Goal: Transaction & Acquisition: Purchase product/service

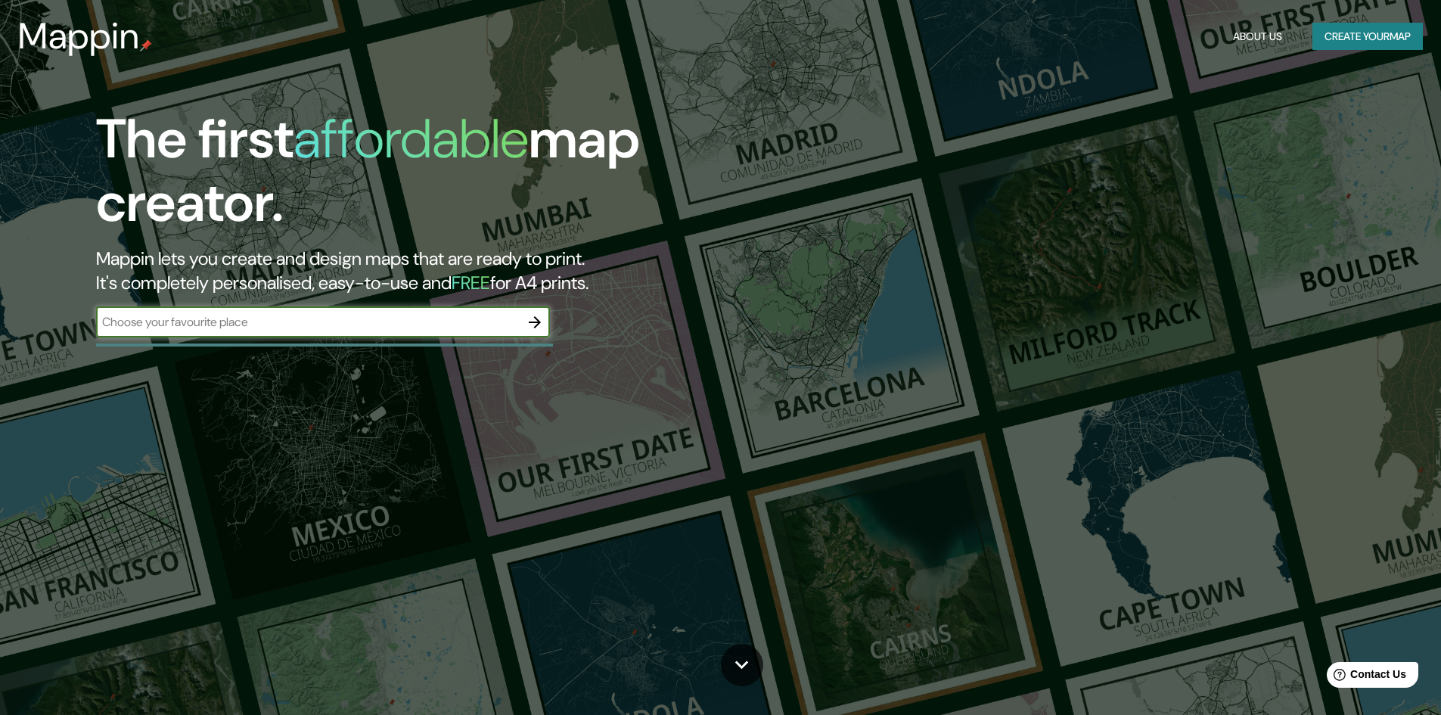
click at [483, 324] on input "text" at bounding box center [308, 321] width 424 height 17
type input "[GEOGRAPHIC_DATA][PERSON_NAME][US_STATE] [GEOGRAPHIC_DATA]"
click at [534, 323] on icon "button" at bounding box center [535, 322] width 18 height 18
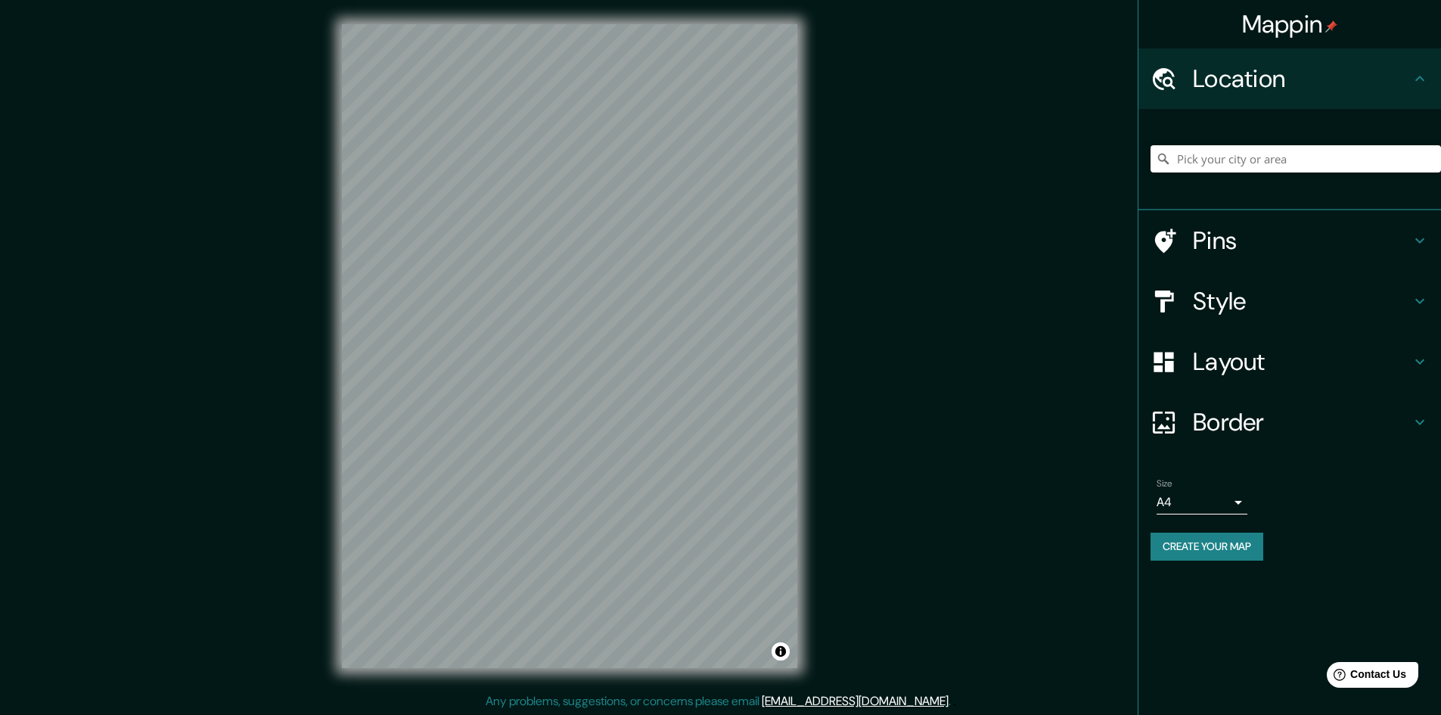
click at [1261, 85] on h4 "Location" at bounding box center [1302, 79] width 218 height 30
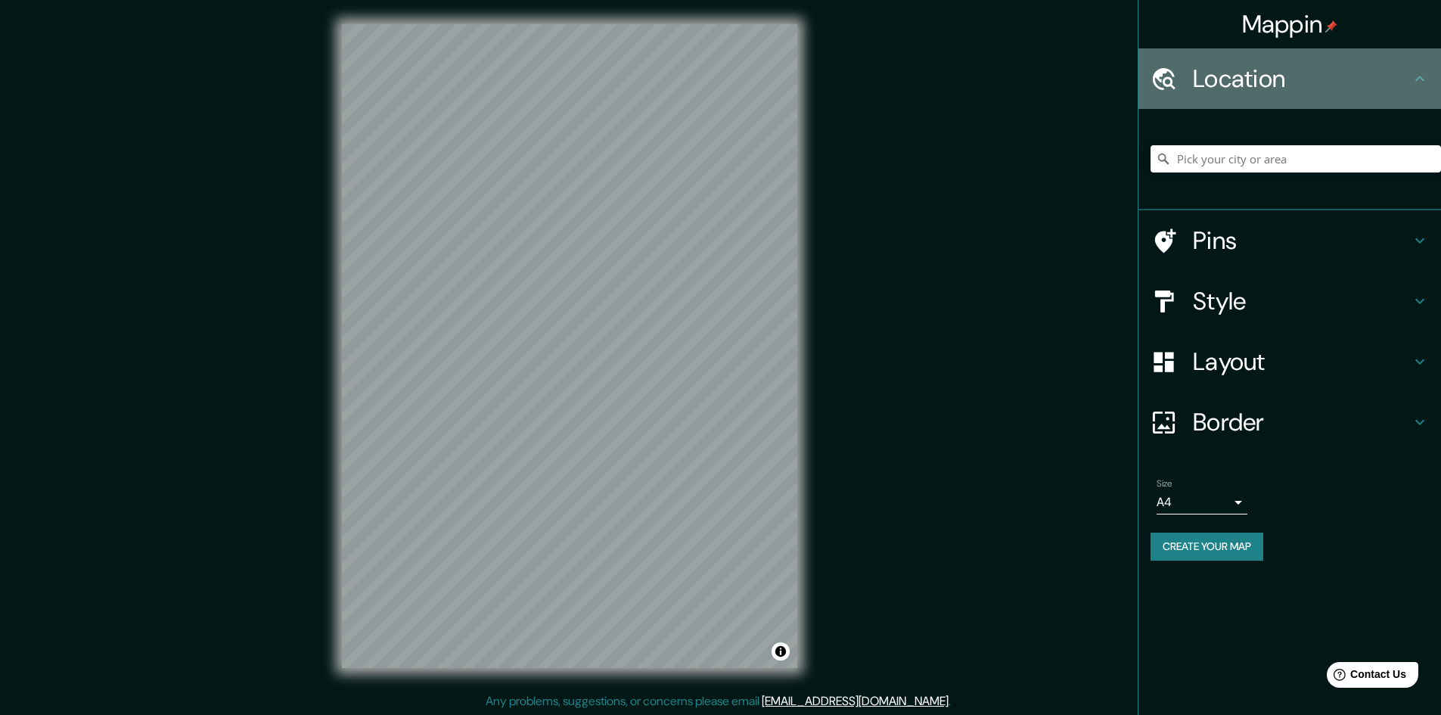
click at [1419, 67] on div "Location" at bounding box center [1289, 78] width 303 height 61
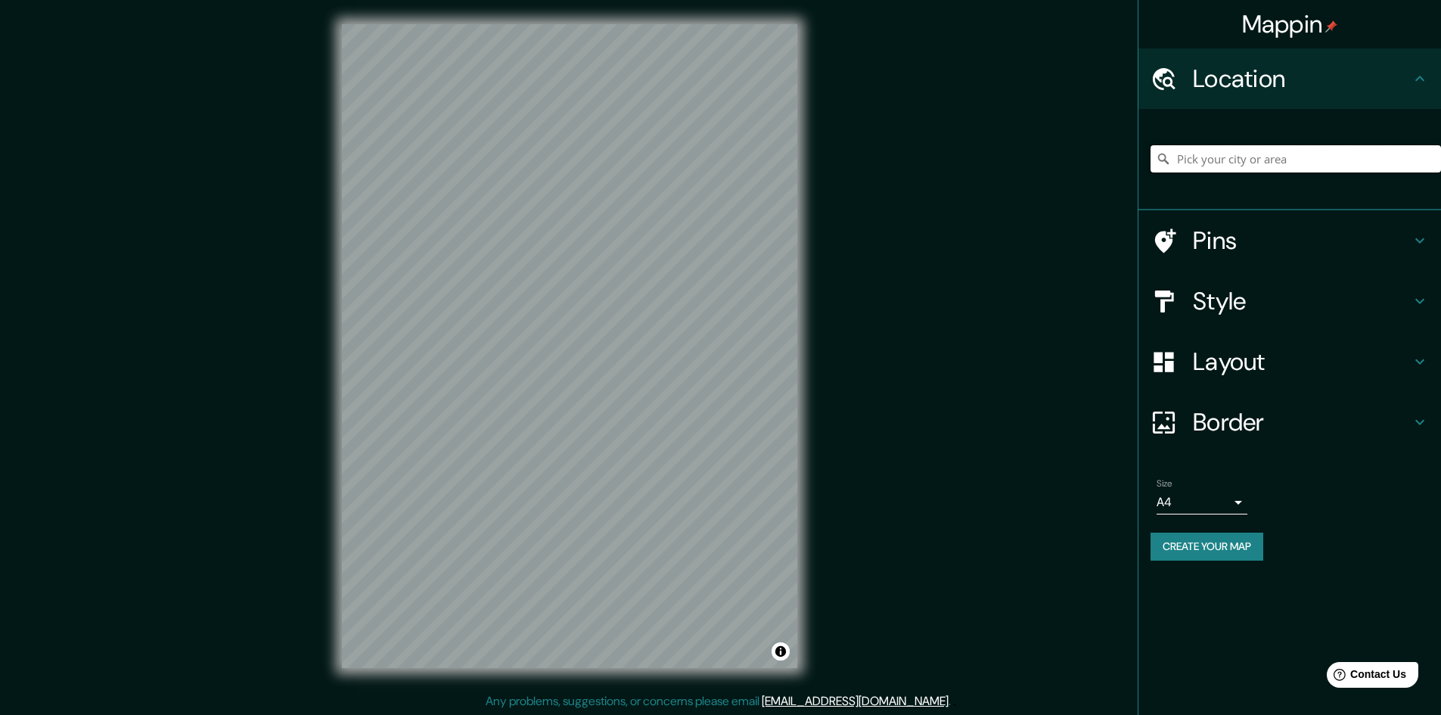
click at [1187, 160] on input "Pick your city or area" at bounding box center [1295, 158] width 290 height 27
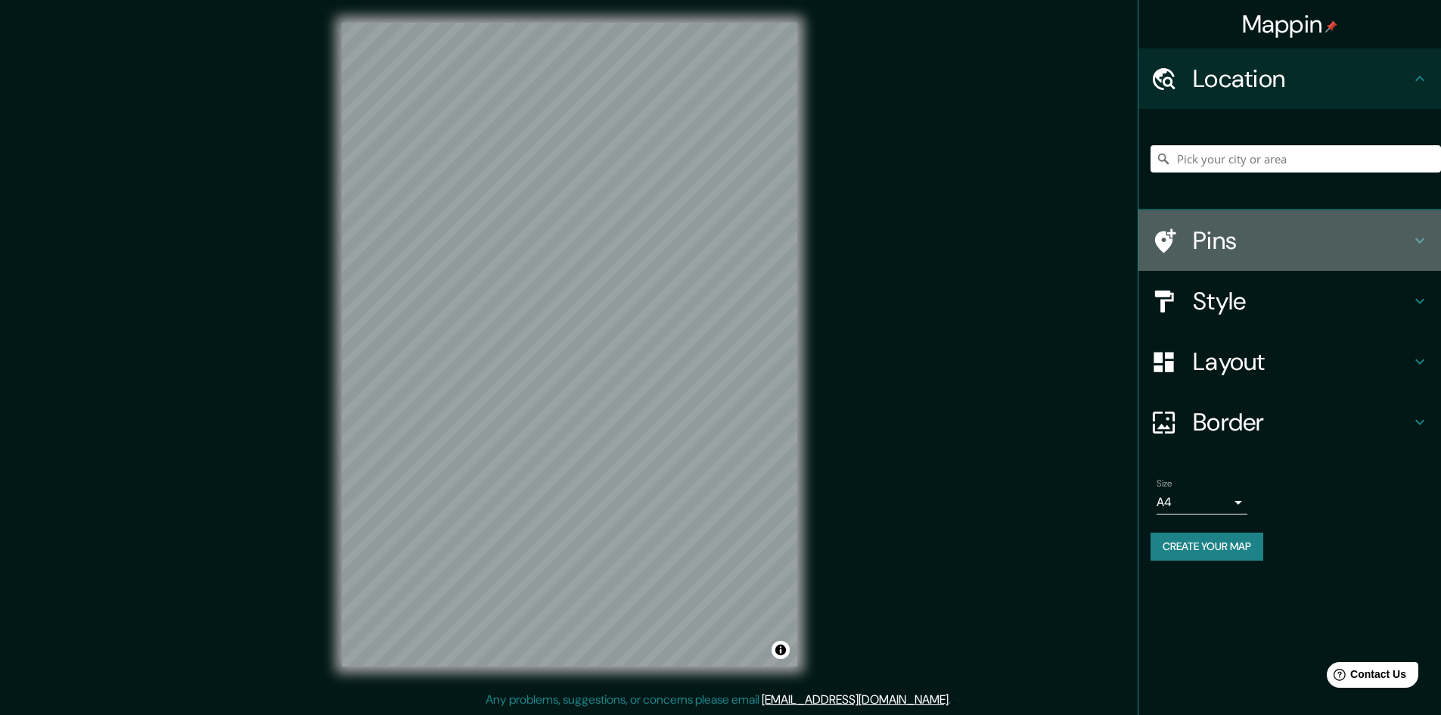
click at [1292, 243] on h4 "Pins" at bounding box center [1302, 240] width 218 height 30
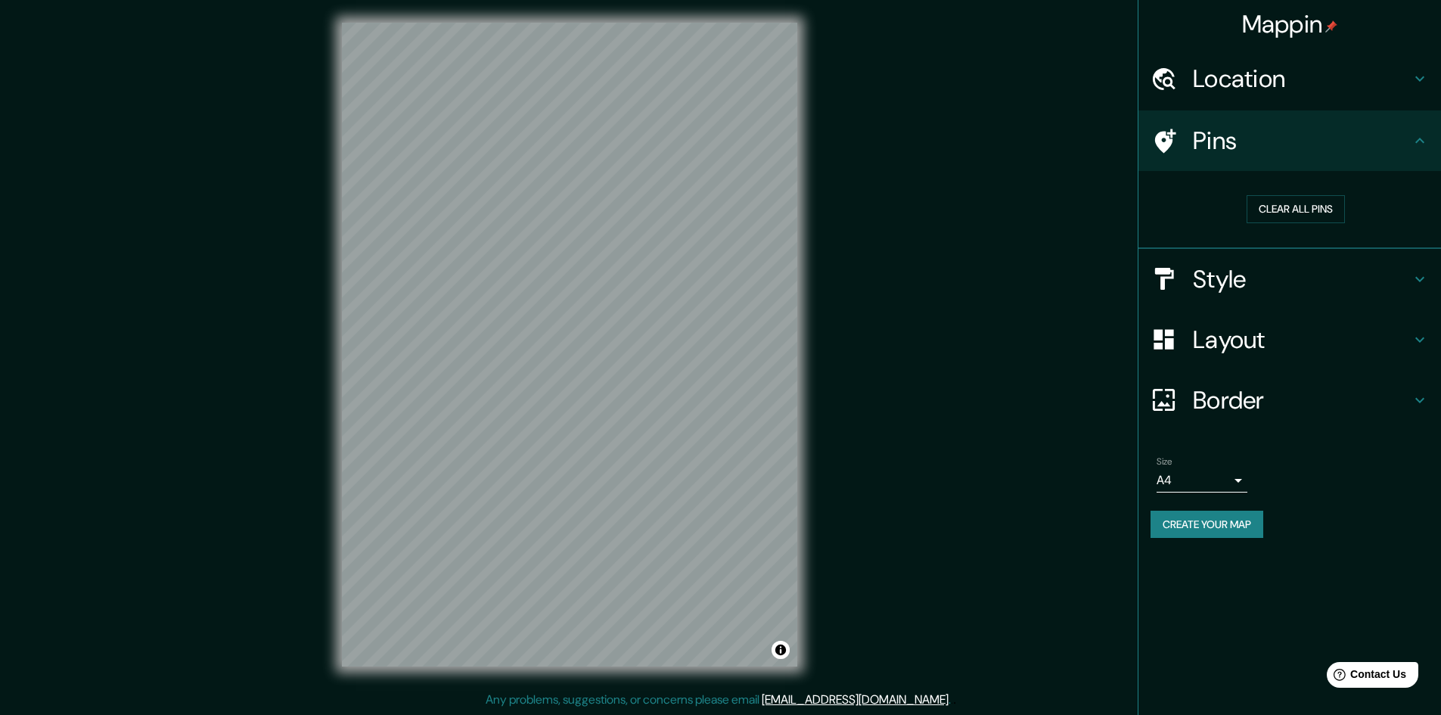
click at [1105, 241] on div "Mappin Location Pins Clear all pins Style Layout Border Choose a border. Hint :…" at bounding box center [720, 356] width 1441 height 716
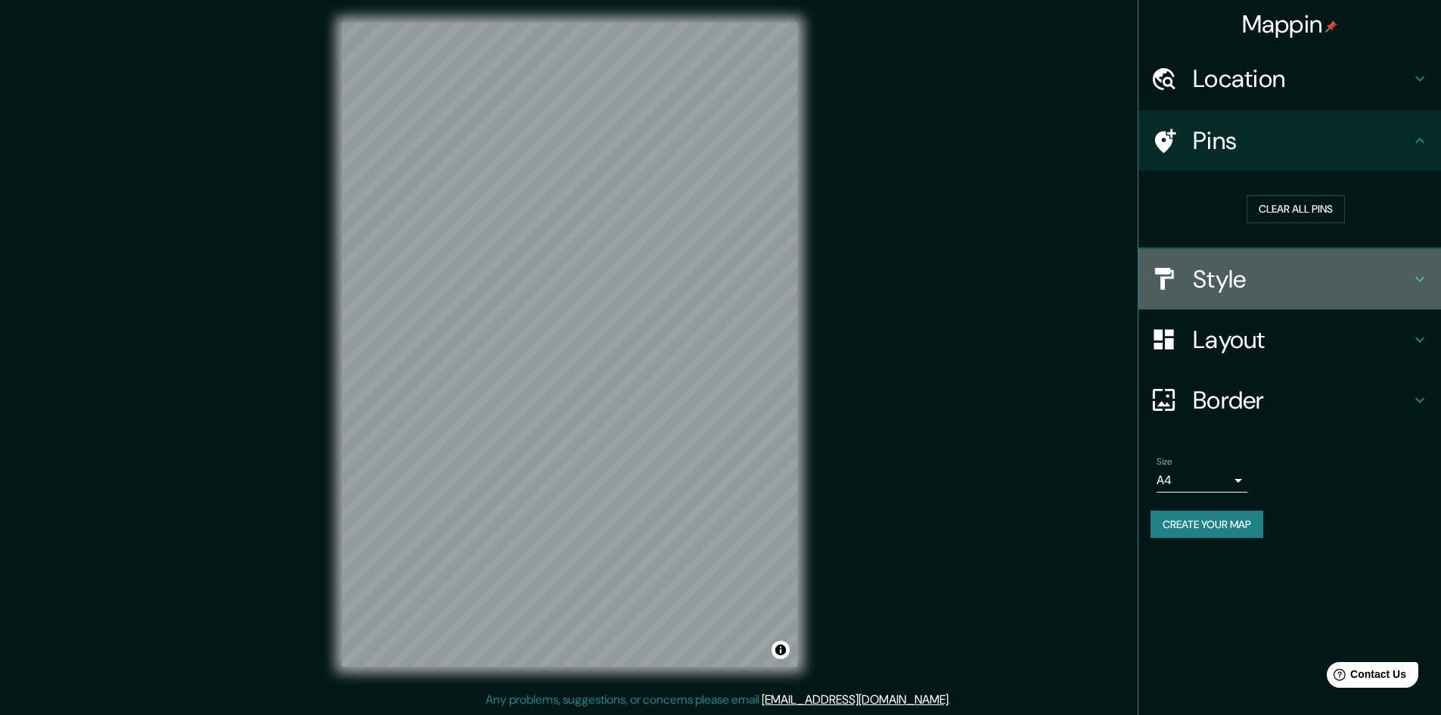
click at [1241, 281] on h4 "Style" at bounding box center [1302, 279] width 218 height 30
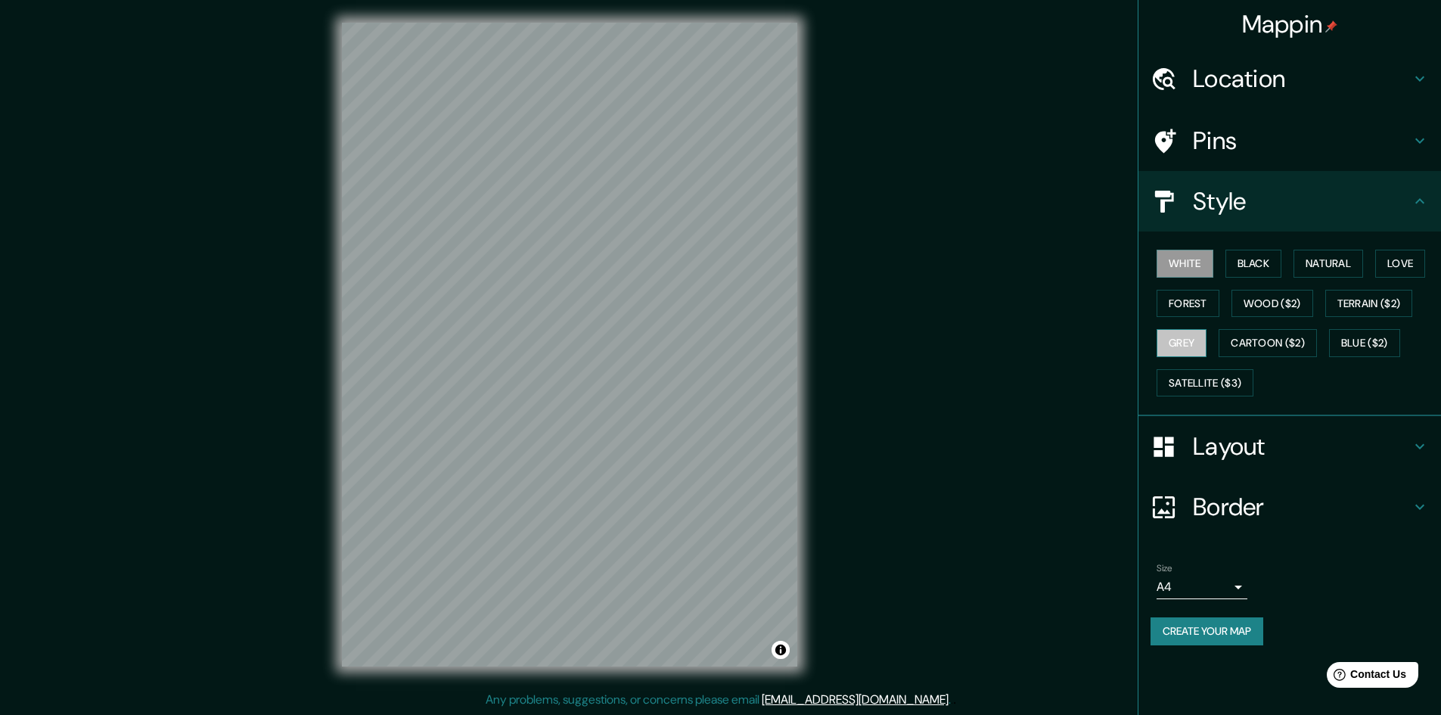
click at [1191, 343] on button "Grey" at bounding box center [1181, 343] width 50 height 28
click at [1253, 343] on button "Cartoon ($2)" at bounding box center [1267, 343] width 98 height 28
click at [1191, 345] on button "Grey" at bounding box center [1181, 343] width 50 height 28
click at [1332, 259] on button "Natural" at bounding box center [1328, 264] width 70 height 28
click at [1198, 271] on button "White" at bounding box center [1184, 264] width 57 height 28
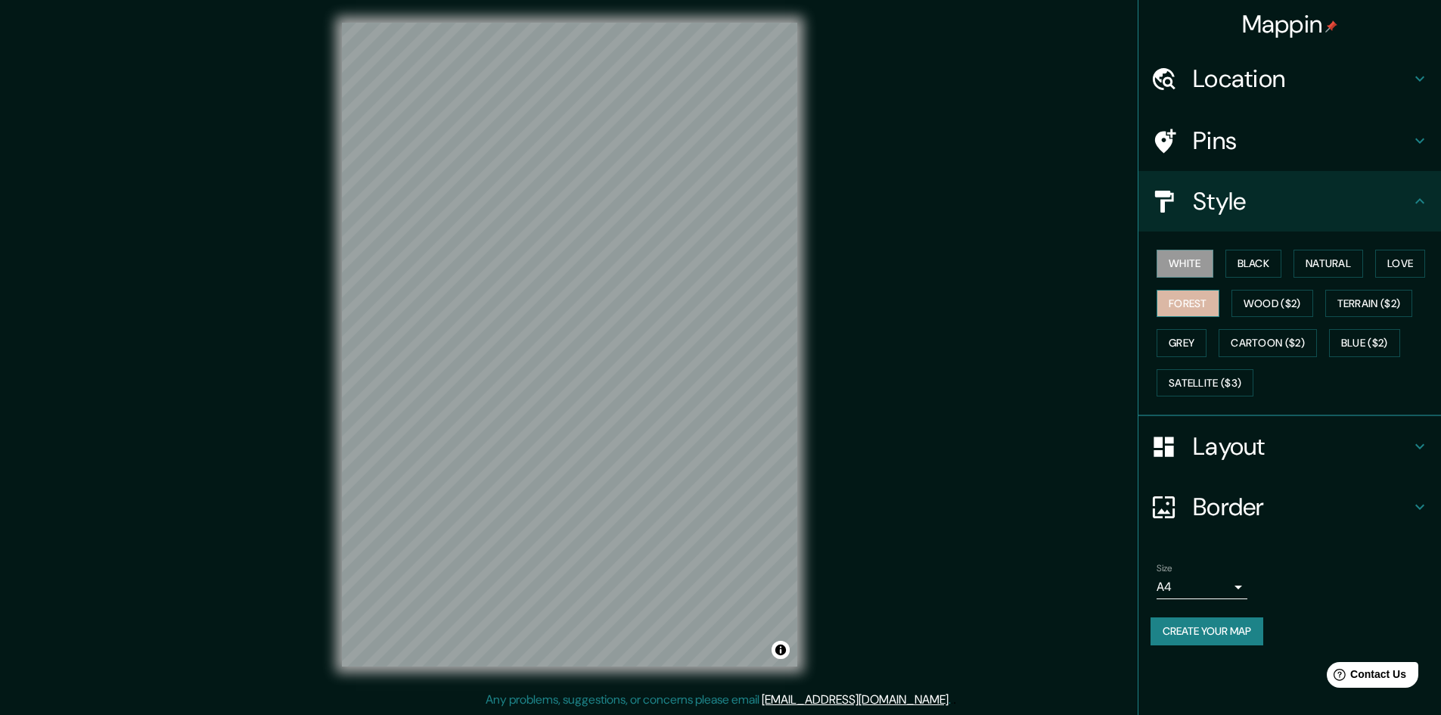
click at [1195, 294] on button "Forest" at bounding box center [1187, 304] width 63 height 28
click at [1215, 448] on h4 "Layout" at bounding box center [1302, 446] width 218 height 30
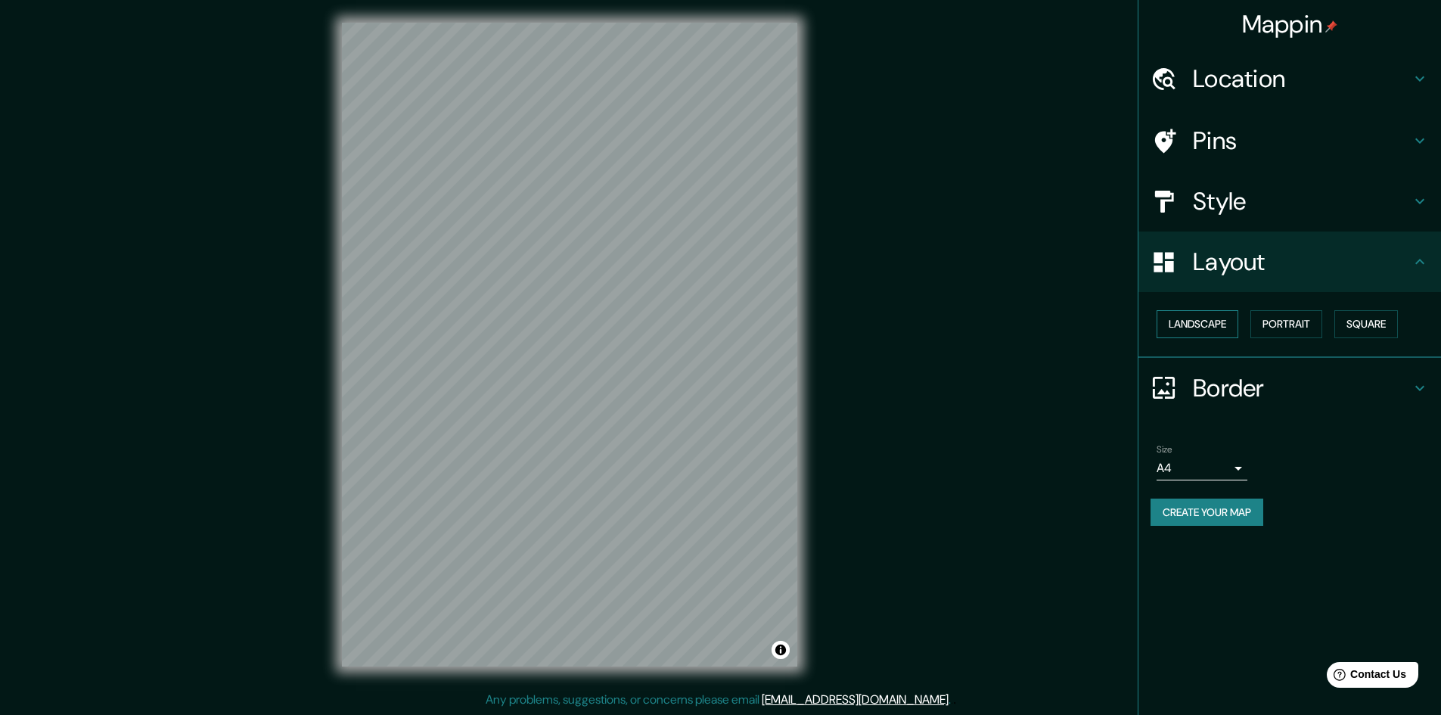
click at [1224, 322] on button "Landscape" at bounding box center [1197, 324] width 82 height 28
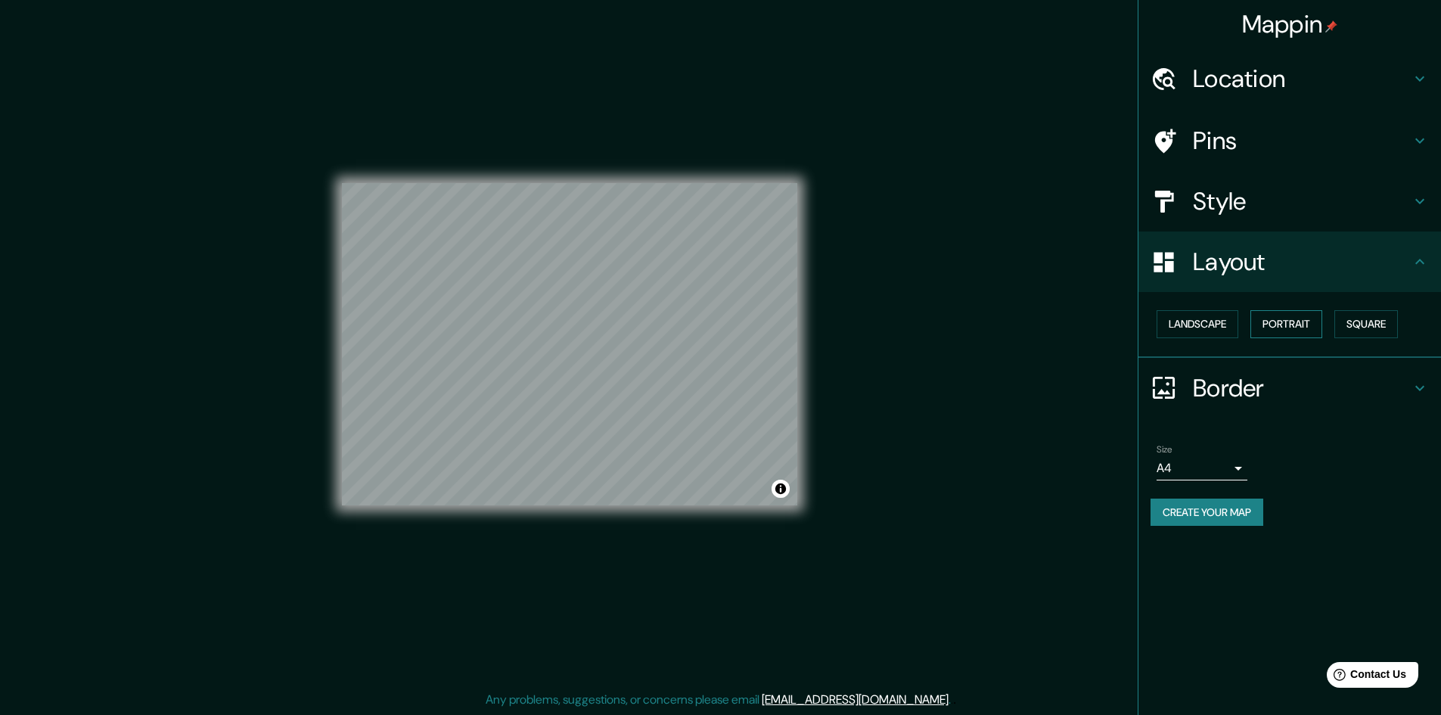
click at [1275, 320] on button "Portrait" at bounding box center [1286, 324] width 72 height 28
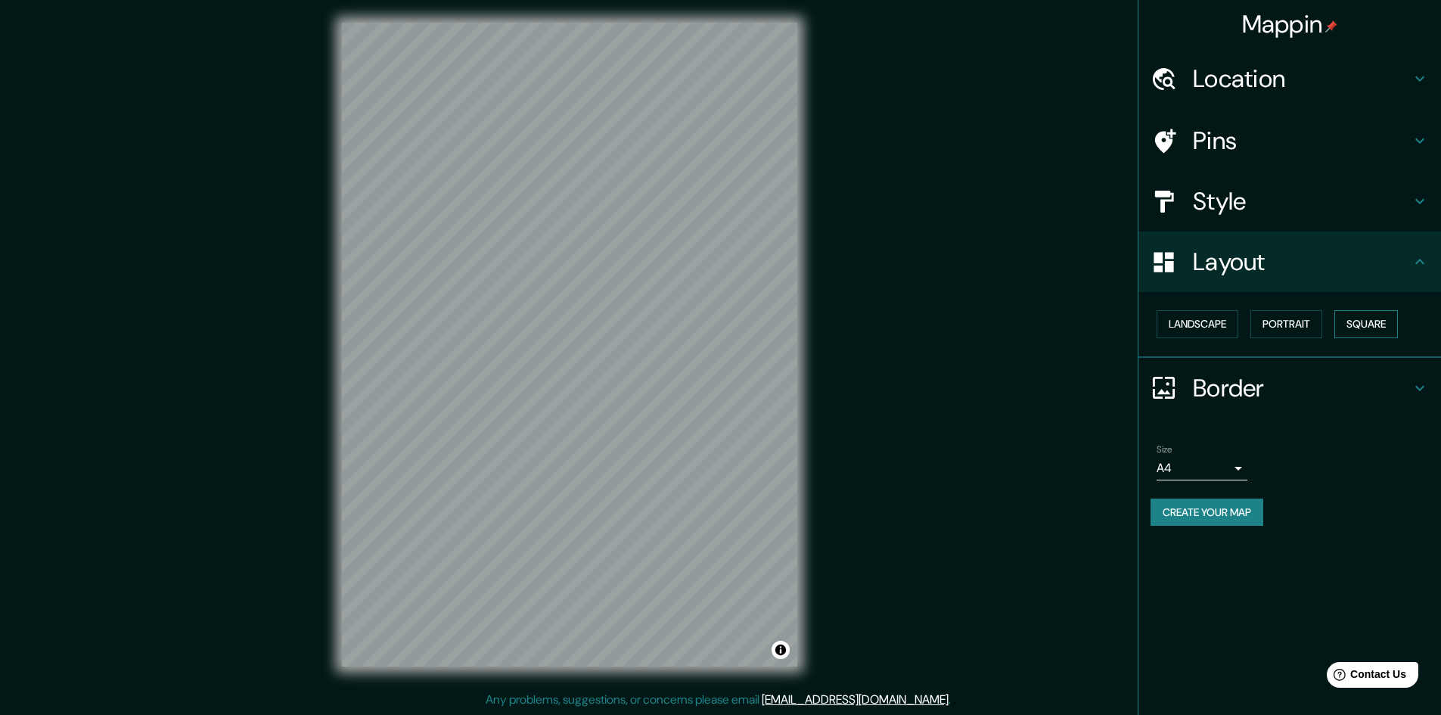
click at [1385, 324] on button "Square" at bounding box center [1366, 324] width 64 height 28
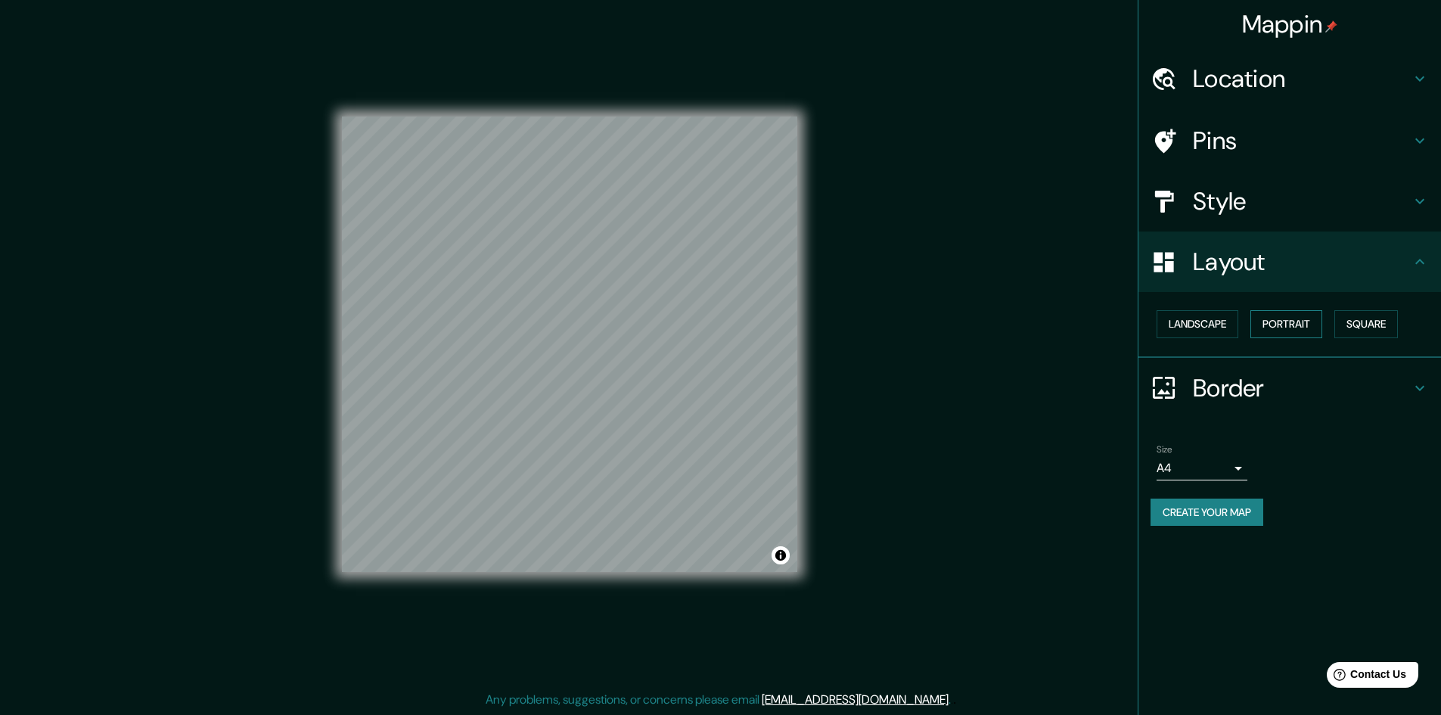
click at [1311, 328] on button "Portrait" at bounding box center [1286, 324] width 72 height 28
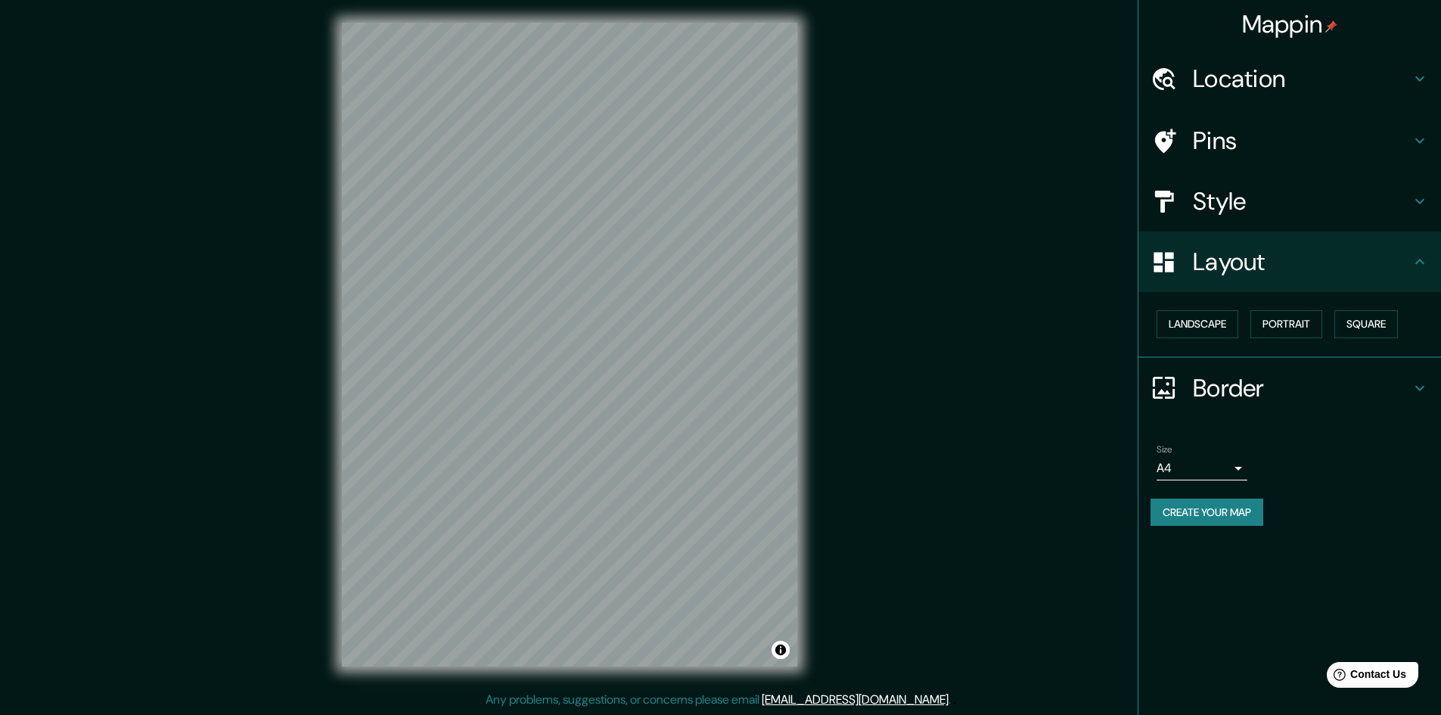
click at [1220, 85] on h4 "Location" at bounding box center [1302, 79] width 218 height 30
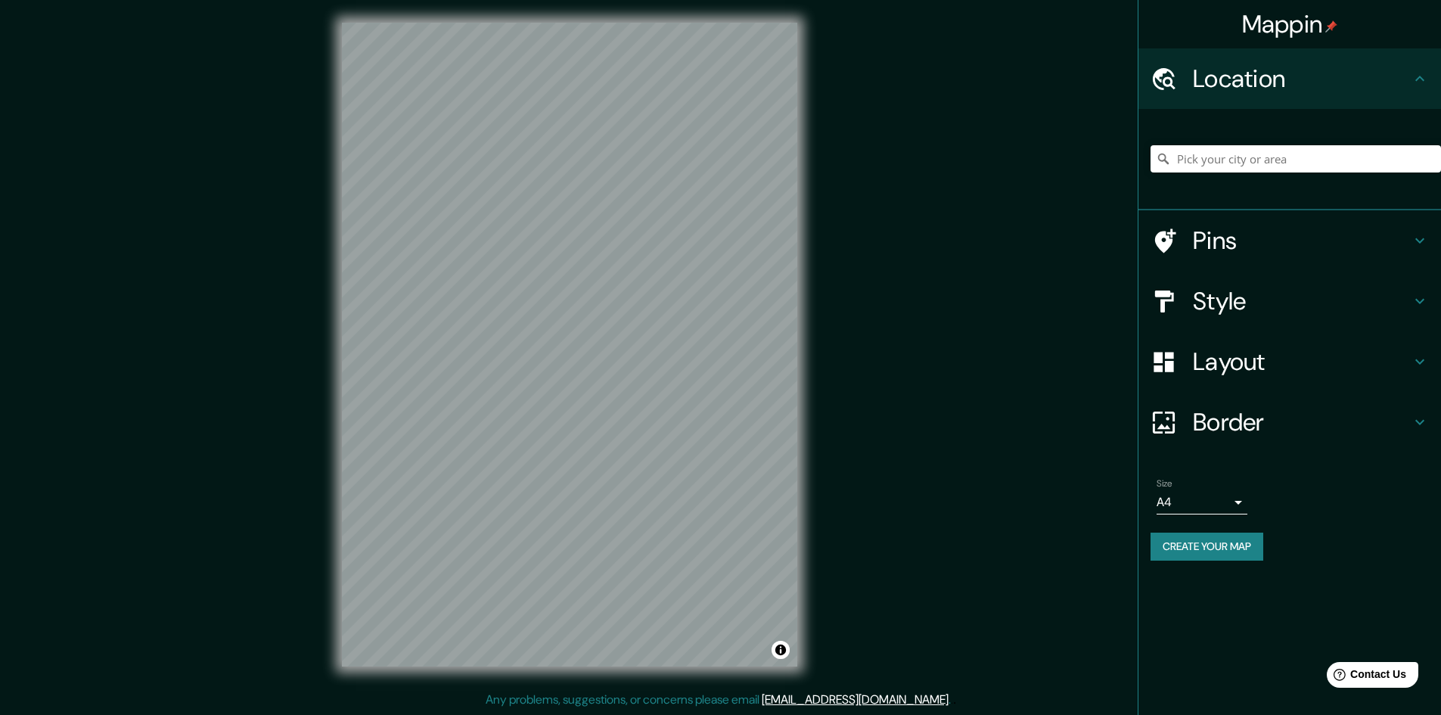
click at [1221, 85] on h4 "Location" at bounding box center [1302, 79] width 218 height 30
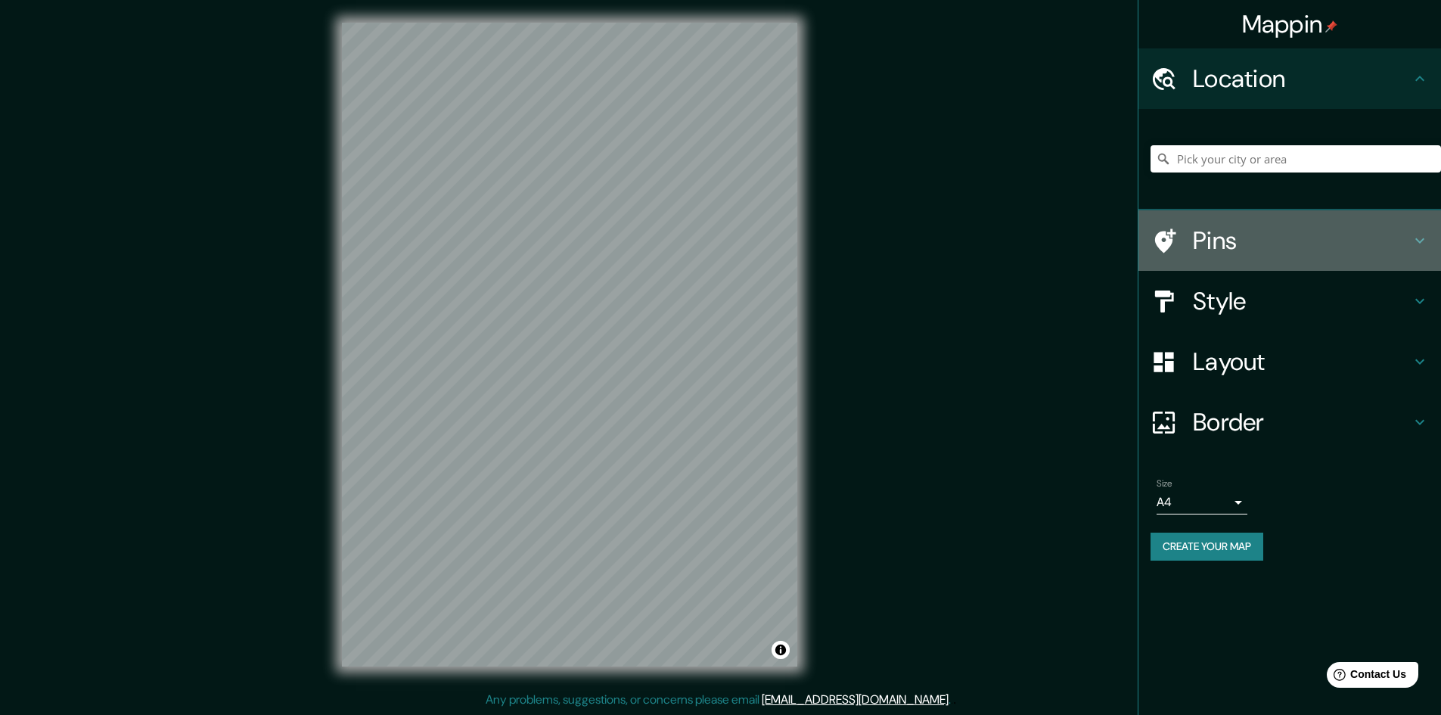
click at [1215, 248] on h4 "Pins" at bounding box center [1302, 240] width 218 height 30
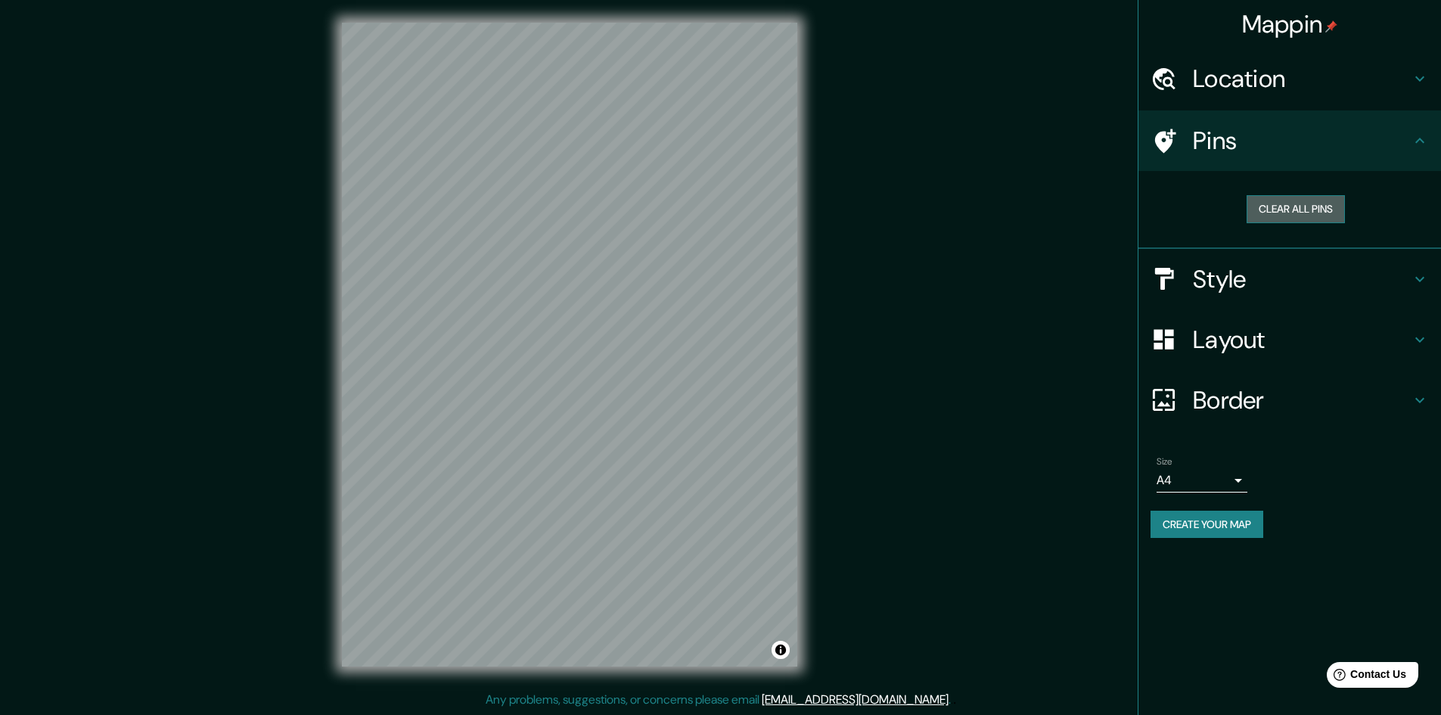
click at [1262, 207] on button "Clear all pins" at bounding box center [1295, 209] width 98 height 28
click at [1227, 284] on h4 "Style" at bounding box center [1302, 279] width 218 height 30
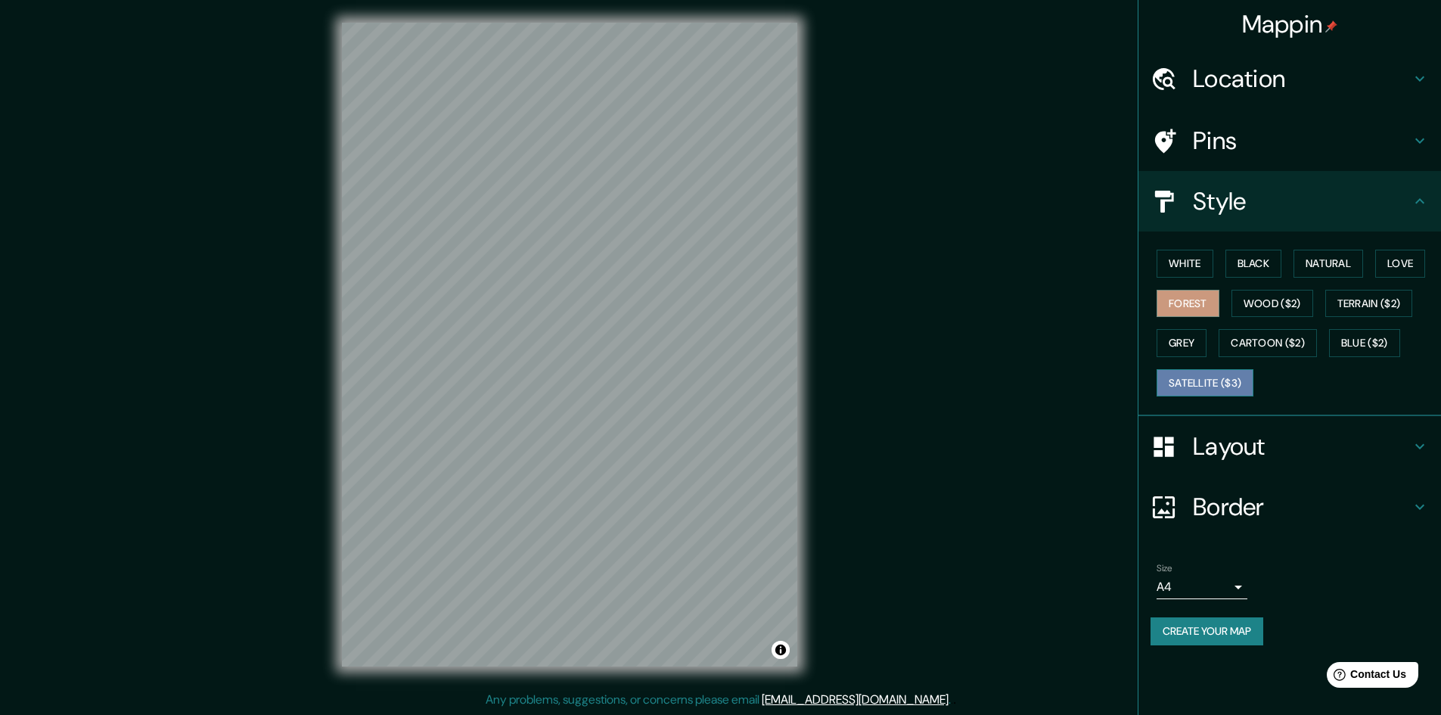
click at [1202, 383] on button "Satellite ($3)" at bounding box center [1204, 383] width 97 height 28
click at [1348, 342] on button "Blue ($2)" at bounding box center [1364, 343] width 71 height 28
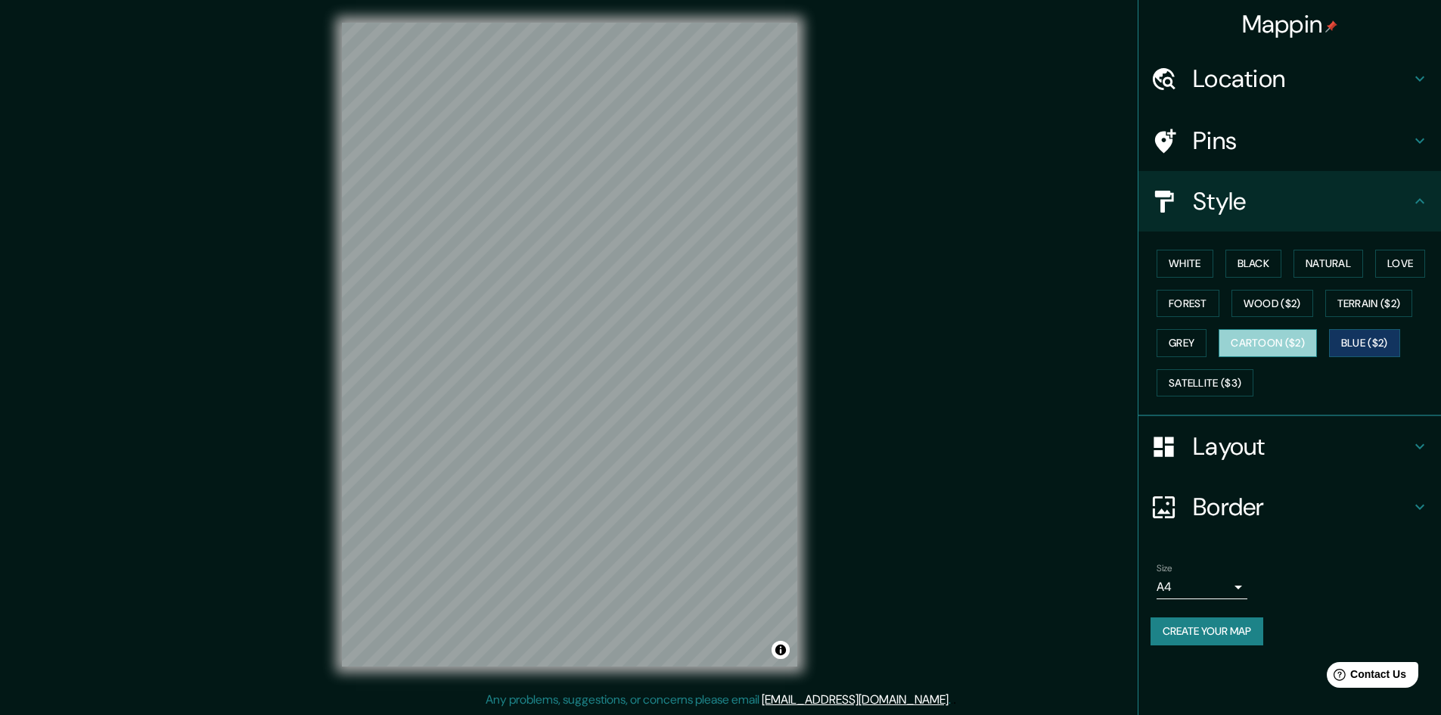
click at [1269, 352] on button "Cartoon ($2)" at bounding box center [1267, 343] width 98 height 28
click at [1180, 331] on button "Grey" at bounding box center [1181, 343] width 50 height 28
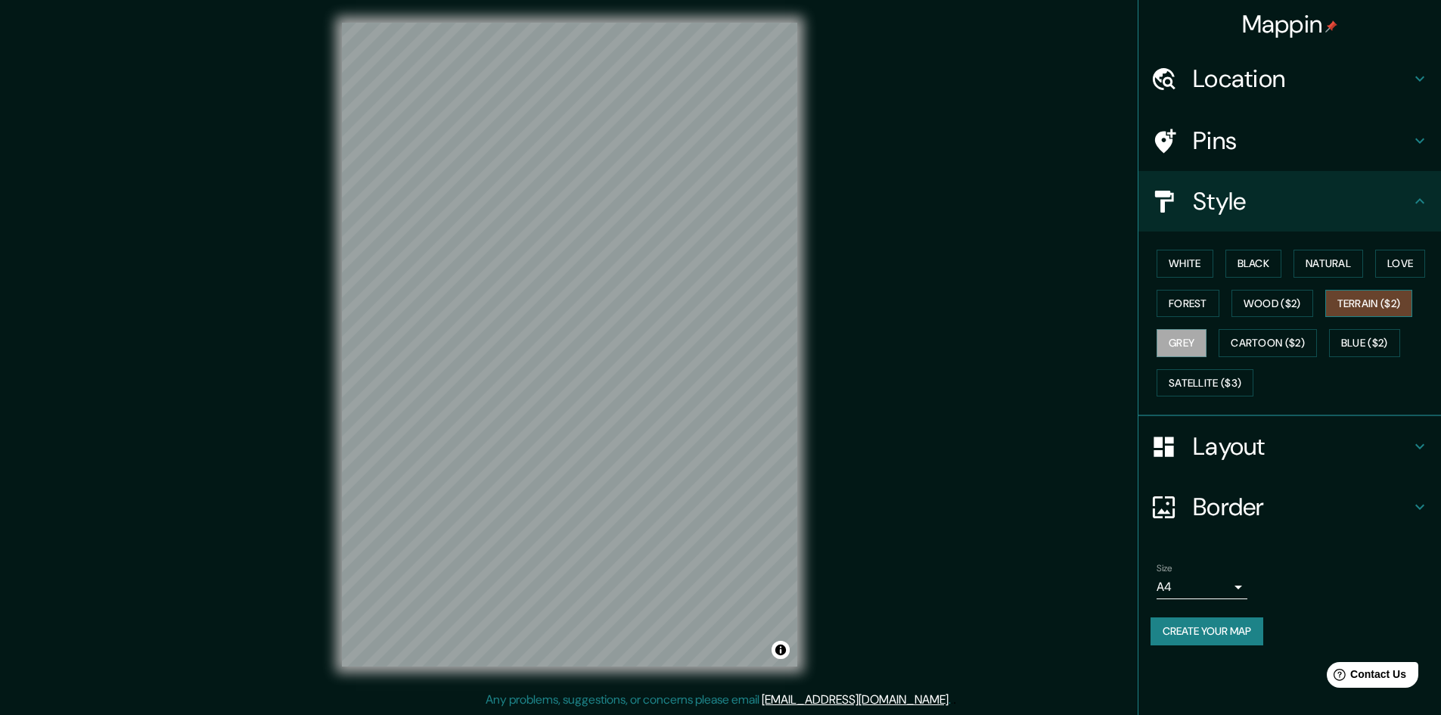
click at [1385, 290] on button "Terrain ($2)" at bounding box center [1369, 304] width 88 height 28
click at [1395, 272] on button "Love" at bounding box center [1400, 264] width 50 height 28
click at [1333, 266] on button "Natural" at bounding box center [1328, 264] width 70 height 28
click at [1285, 274] on div "White Black Natural Love Forest Wood ($2) Terrain ($2) Grey Cartoon ($2) Blue (…" at bounding box center [1295, 323] width 290 height 159
click at [1270, 271] on button "Black" at bounding box center [1253, 264] width 57 height 28
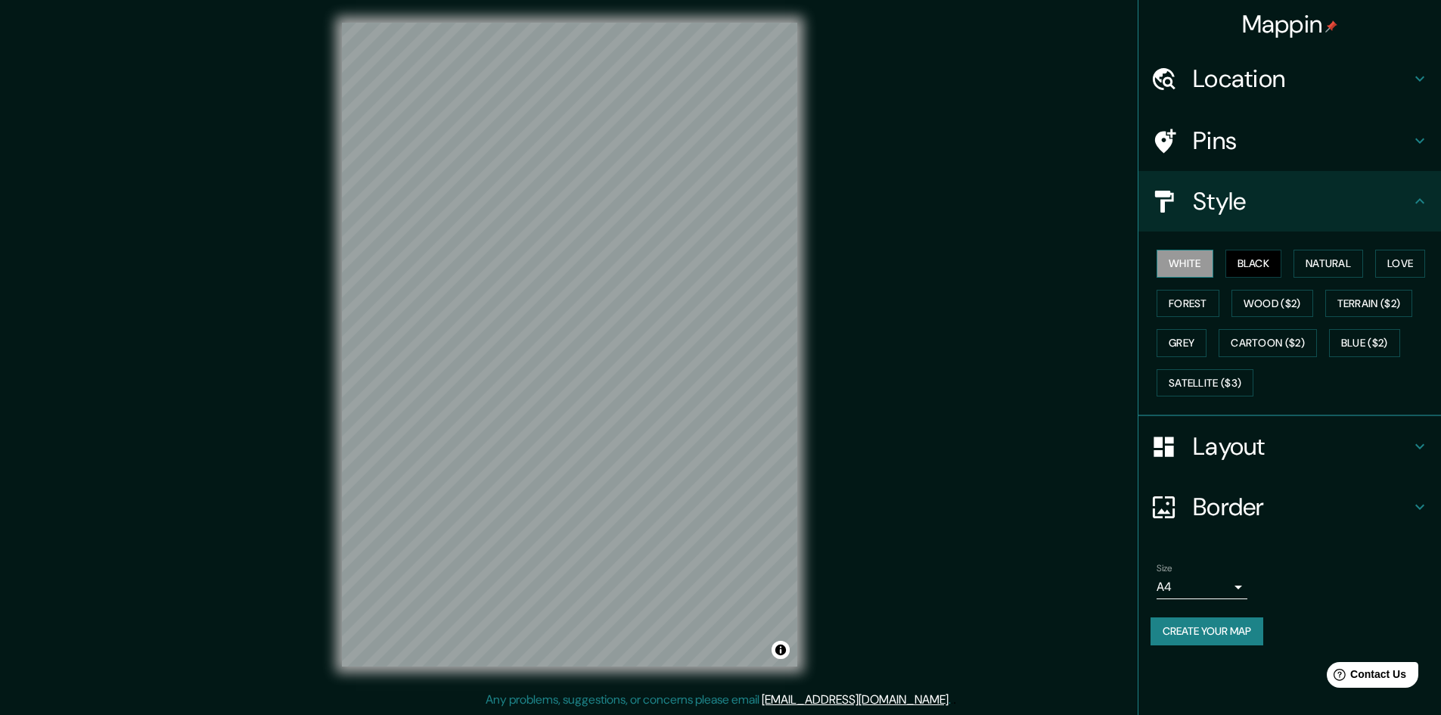
click at [1195, 270] on button "White" at bounding box center [1184, 264] width 57 height 28
